Goal: Information Seeking & Learning: Learn about a topic

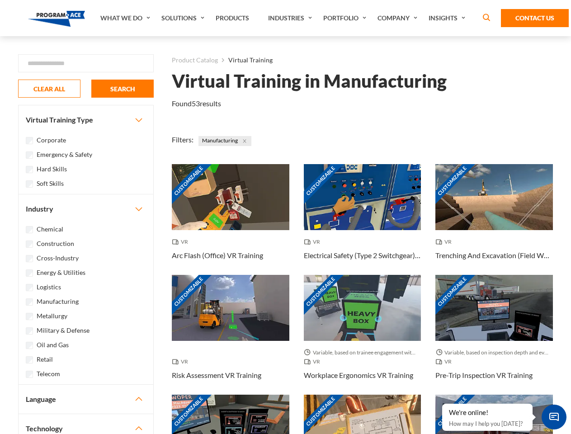
click at [126, 18] on link "What We Do" at bounding box center [126, 18] width 61 height 36
click at [184, 18] on link "Solutions" at bounding box center [184, 18] width 54 height 36
click at [291, 18] on link "Industries" at bounding box center [290, 18] width 55 height 36
click at [399, 18] on link "Company" at bounding box center [398, 18] width 51 height 36
click at [448, 18] on link "Insights" at bounding box center [448, 18] width 48 height 36
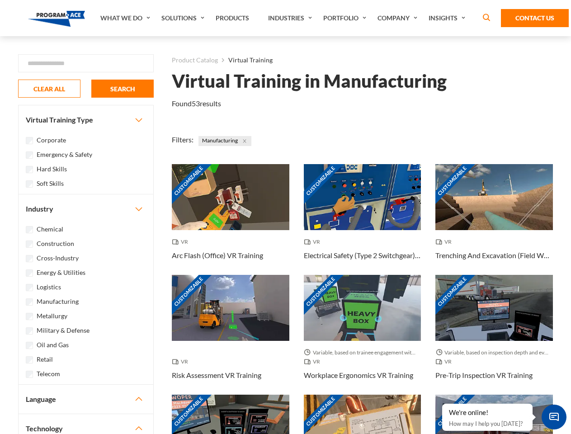
click at [0, 0] on div "Blog White Papers News" at bounding box center [0, 0] width 0 height 0
click at [0, 0] on strong "How Virtual Learning Can Enhance Workforce Productivity: A Guide for L&D Manage…" at bounding box center [0, 0] width 0 height 0
click at [554, 417] on span "Minimize live chat window" at bounding box center [553, 416] width 33 height 33
click at [442, 404] on div "Customizable" at bounding box center [494, 428] width 118 height 66
